Goal: Transaction & Acquisition: Obtain resource

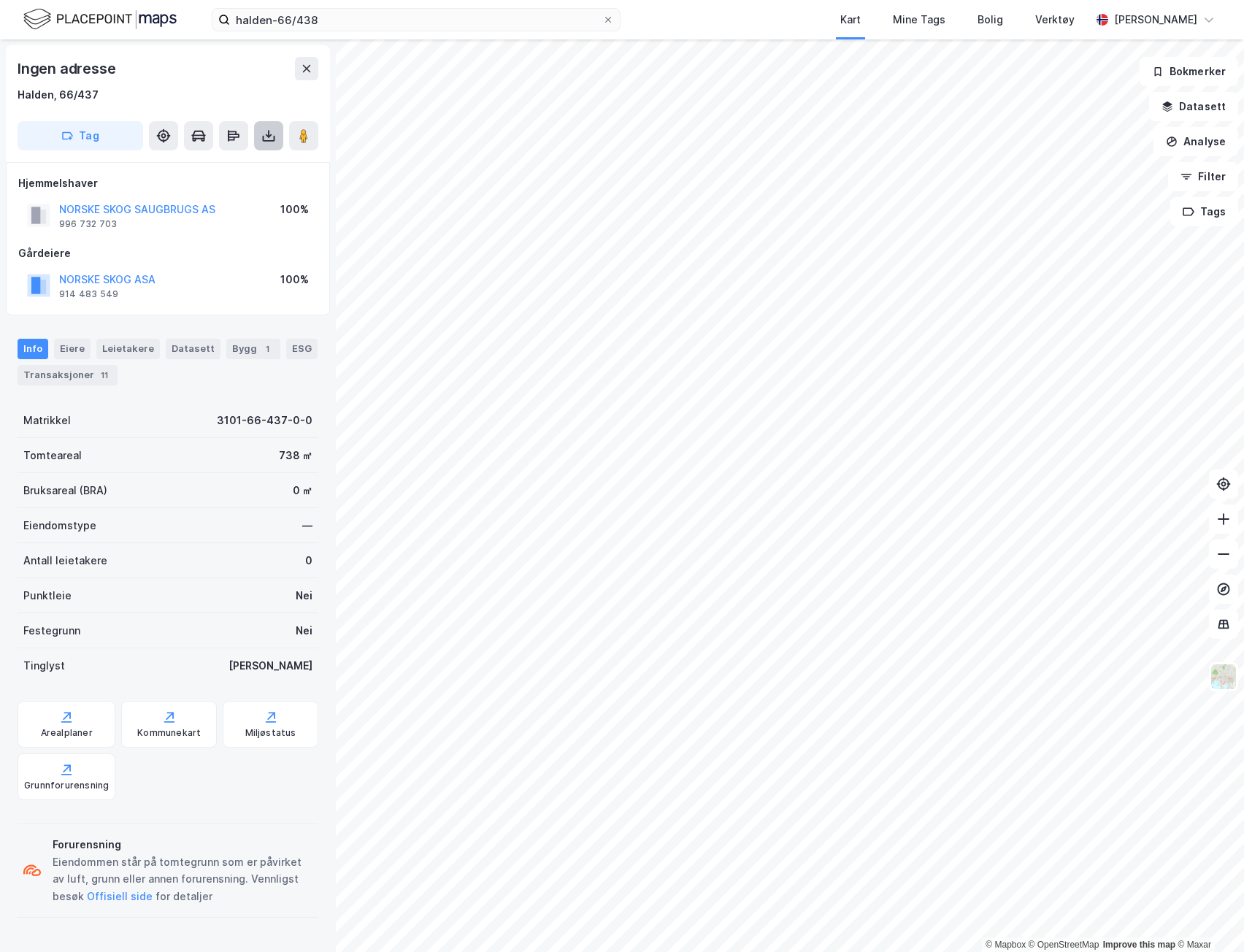
click at [264, 140] on icon at bounding box center [269, 138] width 12 height 6
click at [240, 172] on div "Last ned grunnbok" at bounding box center [205, 165] width 155 height 23
